Goal: Obtain resource: Download file/media

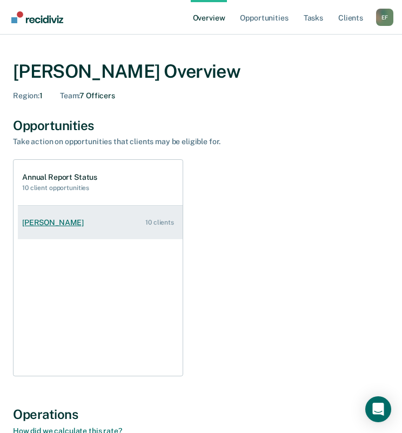
click at [52, 220] on div "[PERSON_NAME]" at bounding box center [55, 222] width 66 height 9
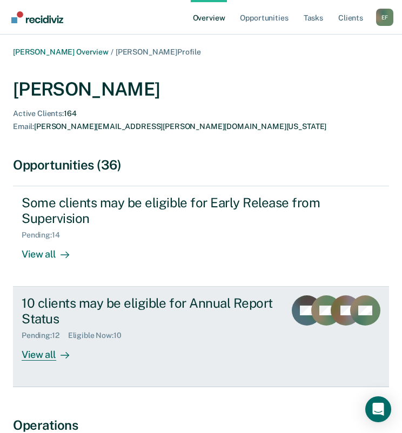
click at [42, 341] on div "View all" at bounding box center [52, 350] width 60 height 21
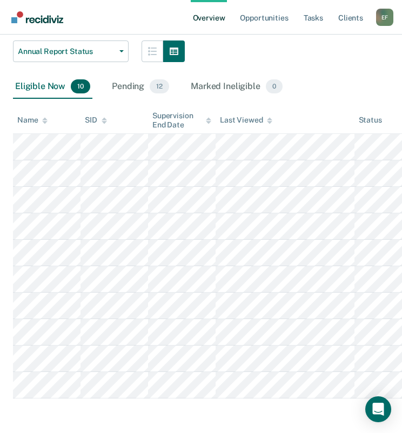
scroll to position [174, 0]
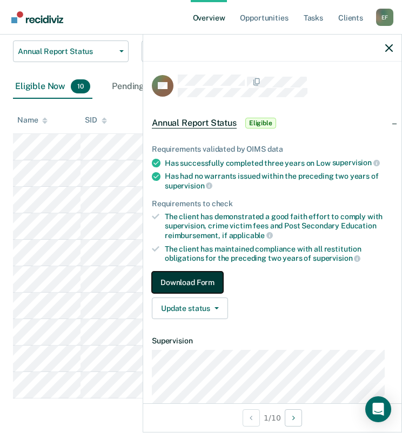
click at [199, 281] on button "Download Form" at bounding box center [187, 283] width 71 height 22
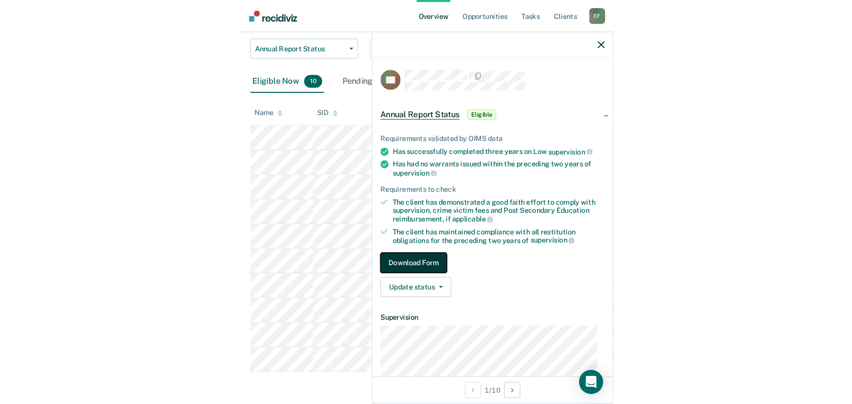
scroll to position [167, 0]
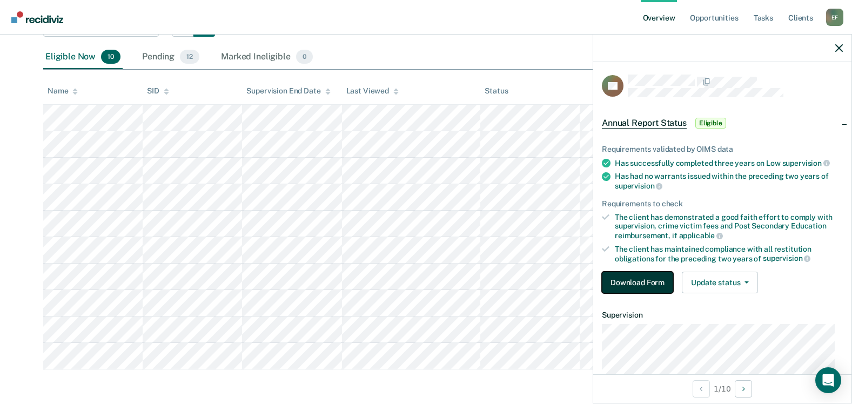
click at [409, 279] on button "Download Form" at bounding box center [637, 283] width 71 height 22
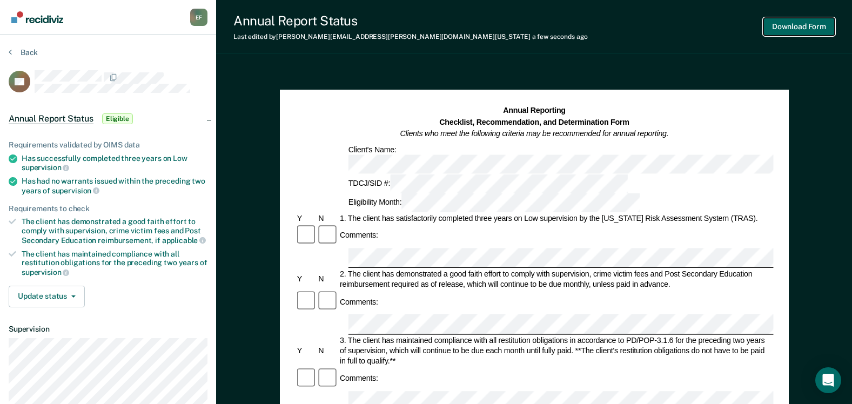
click at [409, 21] on button "Download Form" at bounding box center [798, 27] width 71 height 18
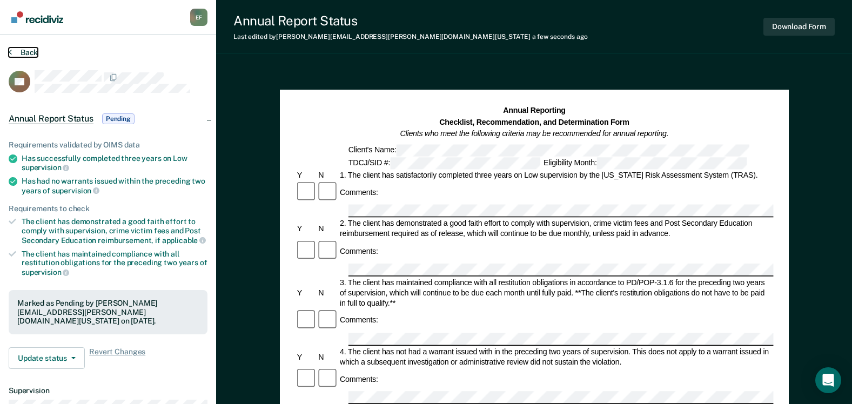
click at [31, 49] on button "Back" at bounding box center [23, 53] width 29 height 10
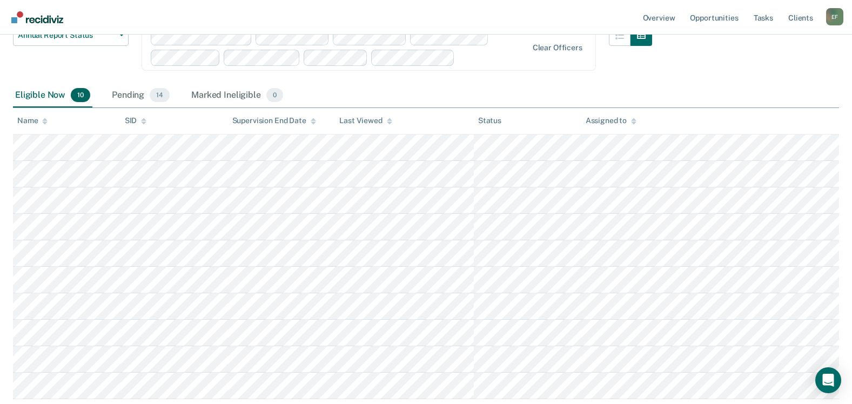
scroll to position [178, 0]
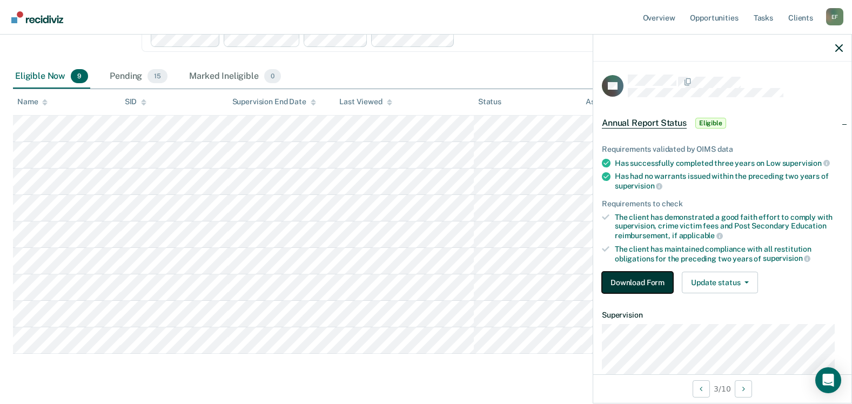
click at [409, 278] on button "Download Form" at bounding box center [637, 283] width 71 height 22
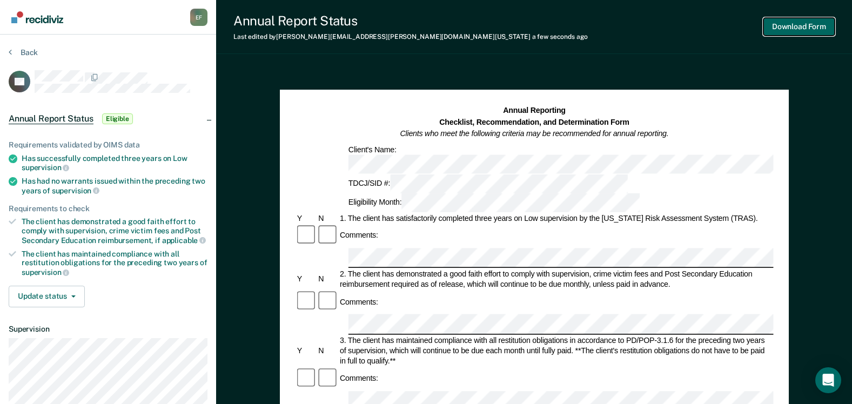
click at [409, 29] on button "Download Form" at bounding box center [798, 27] width 71 height 18
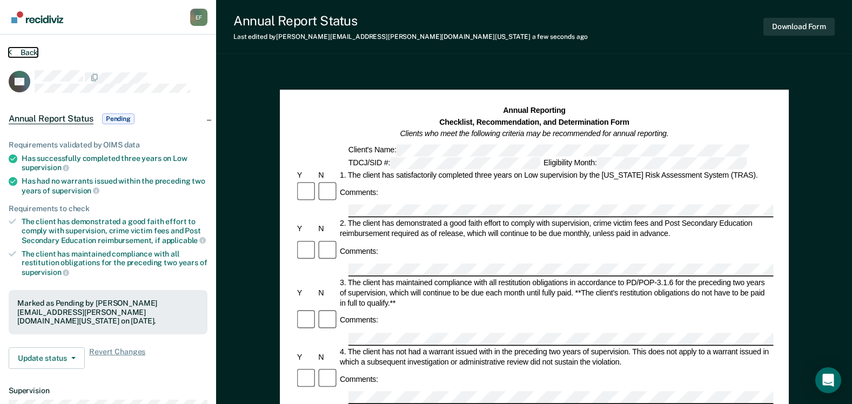
click at [21, 50] on button "Back" at bounding box center [23, 53] width 29 height 10
